Goal: Check status: Check status

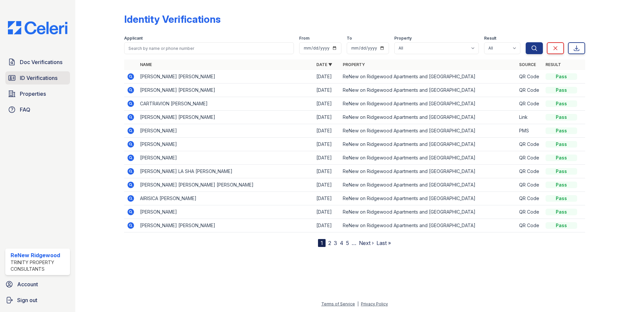
click at [41, 78] on span "ID Verifications" at bounding box center [39, 78] width 38 height 8
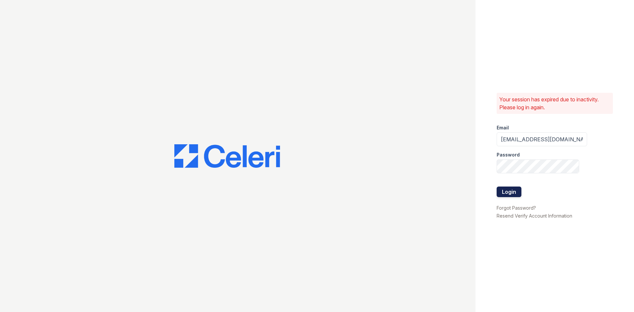
click at [514, 193] on button "Login" at bounding box center [509, 192] width 25 height 11
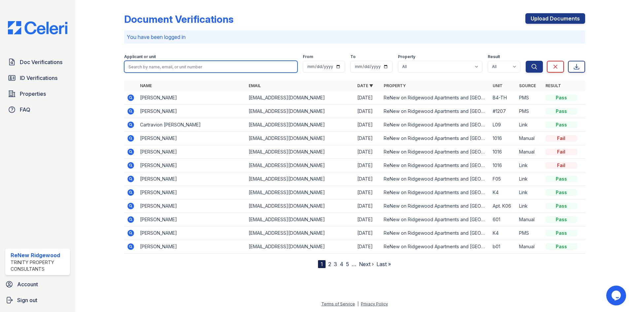
click at [149, 68] on input "search" at bounding box center [210, 67] width 173 height 12
type input "tora danos"
click at [526, 61] on button "Search" at bounding box center [534, 67] width 17 height 12
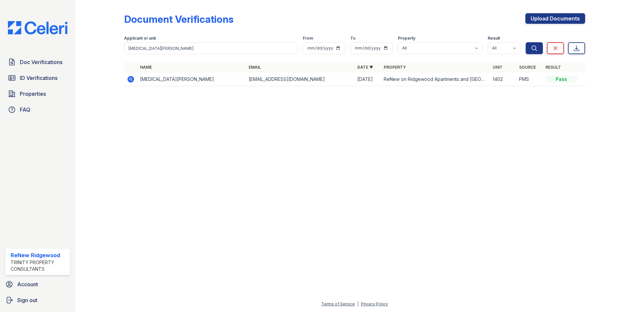
click at [128, 80] on icon at bounding box center [130, 79] width 7 height 7
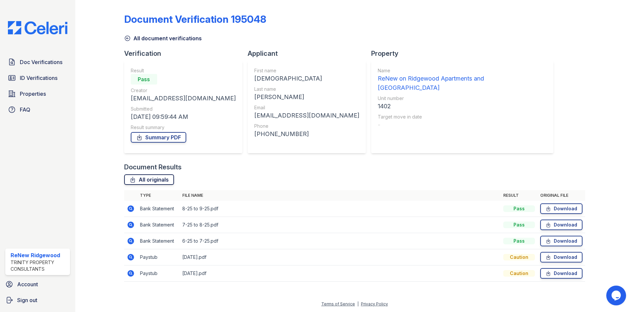
click at [148, 179] on link "All originals" at bounding box center [149, 179] width 50 height 11
click at [145, 180] on link "All originals" at bounding box center [149, 179] width 50 height 11
click at [158, 135] on link "Summary PDF" at bounding box center [158, 137] width 55 height 11
click at [47, 79] on span "ID Verifications" at bounding box center [39, 78] width 38 height 8
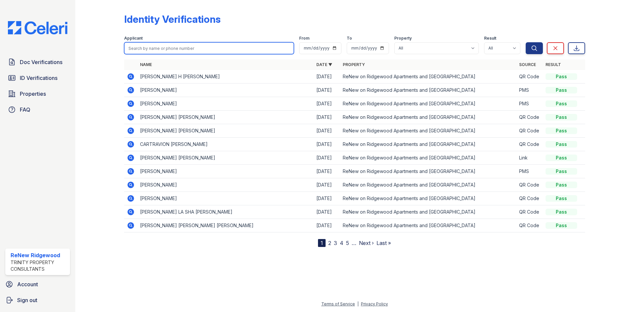
click at [147, 49] on input "search" at bounding box center [209, 48] width 170 height 12
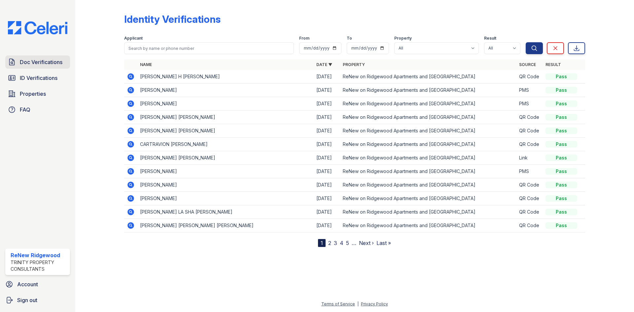
click at [35, 62] on span "Doc Verifications" at bounding box center [41, 62] width 43 height 8
